Goal: Task Accomplishment & Management: Use online tool/utility

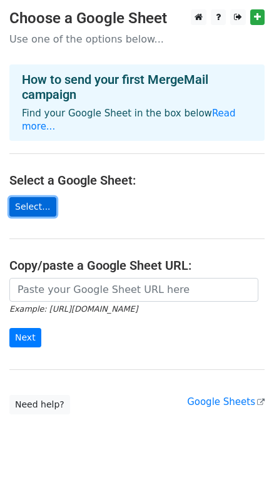
click at [47, 197] on link "Select..." at bounding box center [32, 206] width 47 height 19
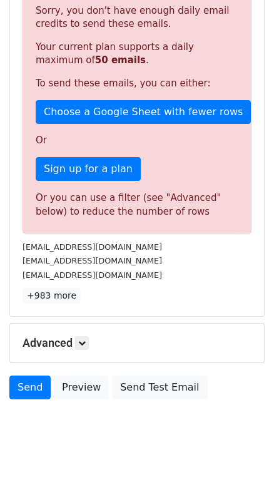
scroll to position [41, 0]
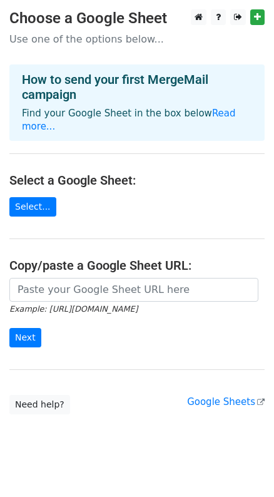
scroll to position [4, 0]
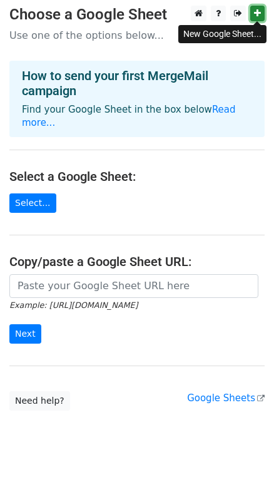
click at [257, 17] on icon at bounding box center [257, 13] width 7 height 9
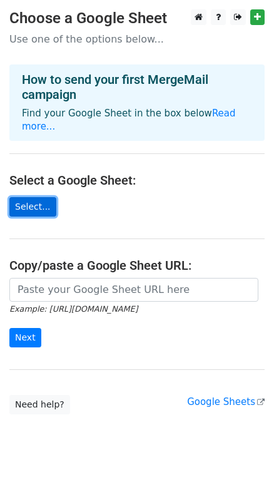
click at [14, 197] on link "Select..." at bounding box center [32, 206] width 47 height 19
click at [18, 197] on link "Select..." at bounding box center [32, 206] width 47 height 19
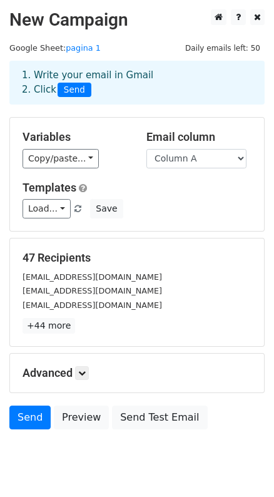
click at [79, 90] on span "Send" at bounding box center [75, 90] width 34 height 15
